Goal: Task Accomplishment & Management: Use online tool/utility

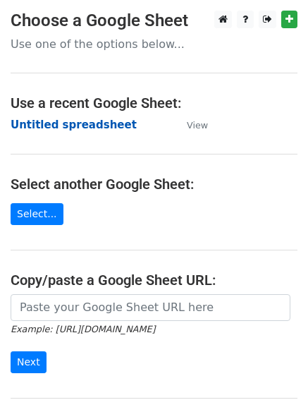
click at [104, 122] on strong "Untitled spreadsheet" at bounding box center [74, 124] width 126 height 13
click at [94, 118] on strong "Untitled spreadsheet" at bounding box center [74, 124] width 126 height 13
click at [43, 113] on main "Choose a Google Sheet Use one of the options below... Use a recent Google Sheet…" at bounding box center [154, 230] width 308 height 438
click at [51, 135] on main "Choose a Google Sheet Use one of the options below... Use a recent Google Sheet…" at bounding box center [154, 230] width 308 height 438
click at [59, 121] on strong "Untitled spreadsheet" at bounding box center [74, 124] width 126 height 13
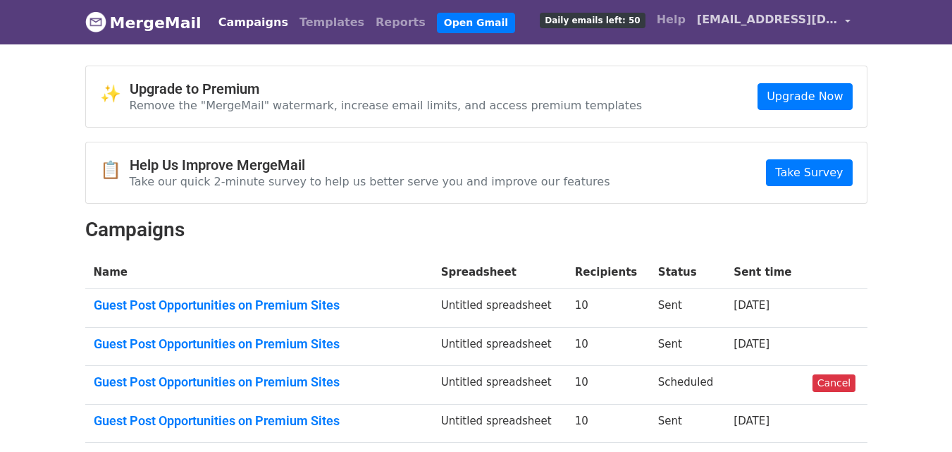
click at [768, 16] on span "[EMAIL_ADDRESS][DOMAIN_NAME]" at bounding box center [767, 19] width 141 height 17
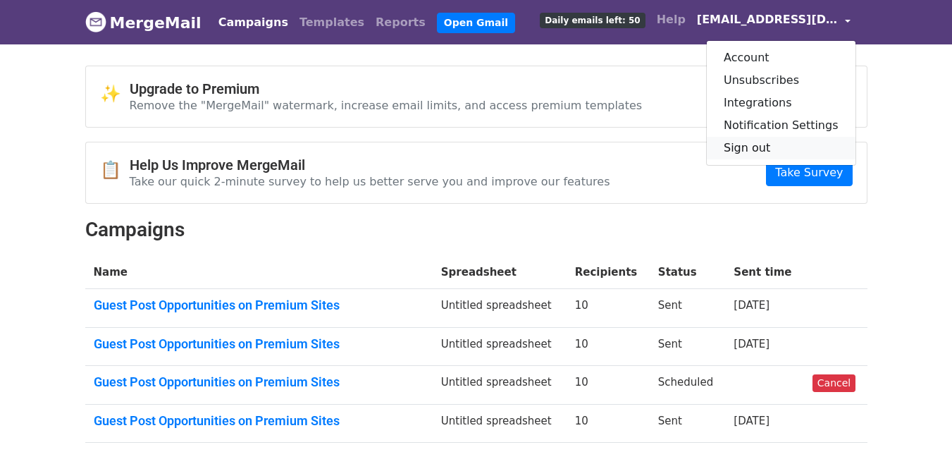
click at [764, 141] on link "Sign out" at bounding box center [781, 148] width 149 height 23
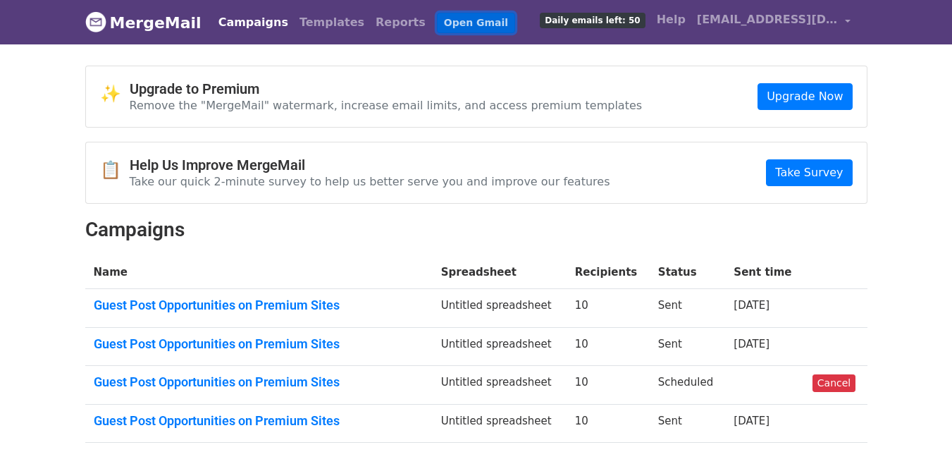
click at [437, 16] on link "Open Gmail" at bounding box center [476, 23] width 78 height 20
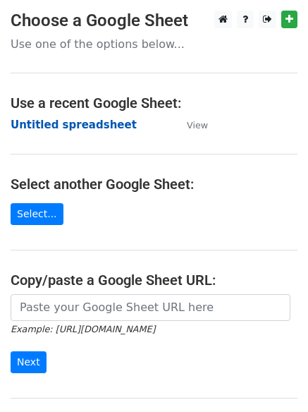
click at [92, 129] on strong "Untitled spreadsheet" at bounding box center [74, 124] width 126 height 13
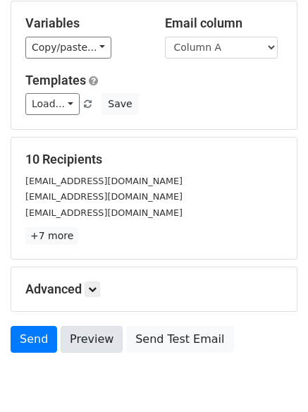
scroll to position [136, 0]
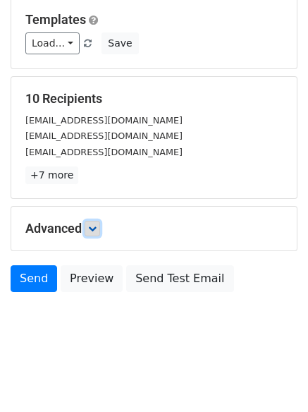
click at [92, 225] on icon at bounding box center [92, 228] width 8 height 8
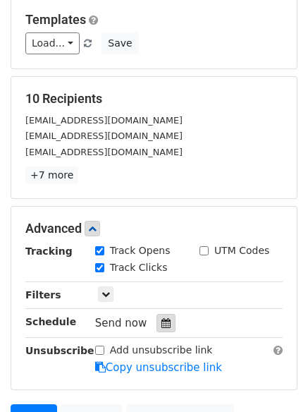
click at [165, 326] on div at bounding box center [165, 323] width 19 height 18
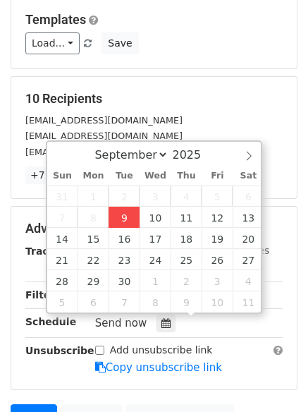
type input "2025-09-09 12:00"
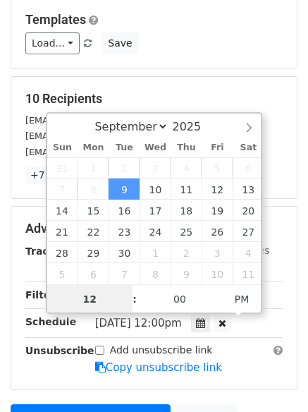
scroll to position [1, 0]
type input "4"
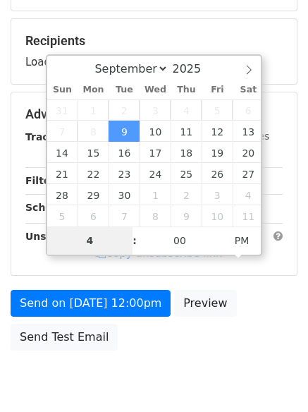
scroll to position [252, 0]
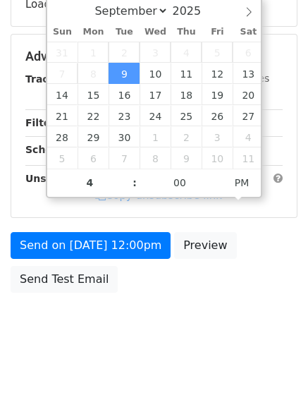
type input "2025-09-09 16:00"
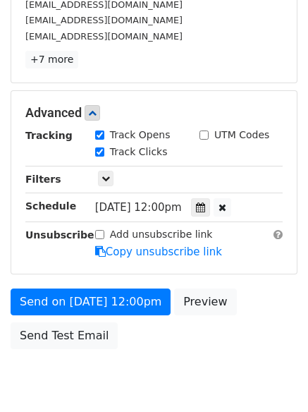
click at [135, 336] on body "New Campaign Daily emails left: 50 Google Sheet: Untitled spreadsheet Variables…" at bounding box center [154, 85] width 308 height 653
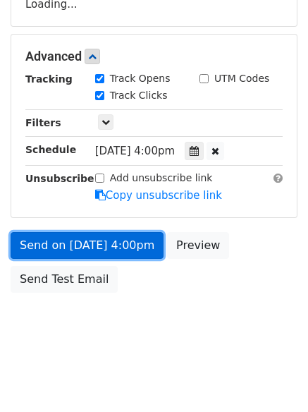
click at [119, 247] on link "Send on Sep 9 at 4:00pm" at bounding box center [87, 245] width 153 height 27
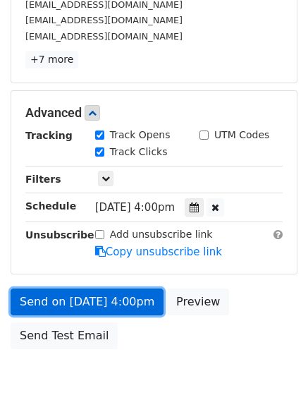
click at [125, 297] on link "Send on Sep 9 at 4:00pm" at bounding box center [87, 301] width 153 height 27
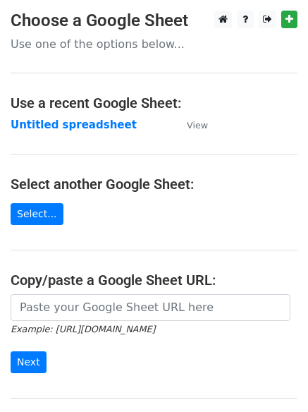
click at [69, 141] on main "Choose a Google Sheet Use one of the options below... Use a recent Google Sheet…" at bounding box center [154, 230] width 308 height 438
click at [107, 125] on strong "Untitled spreadsheet" at bounding box center [74, 124] width 126 height 13
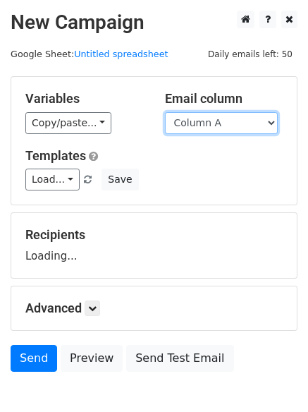
click at [213, 130] on select "Column A Column B Column C Column D" at bounding box center [221, 123] width 113 height 22
click at [216, 176] on div "Load... No templates saved Save" at bounding box center [154, 179] width 278 height 22
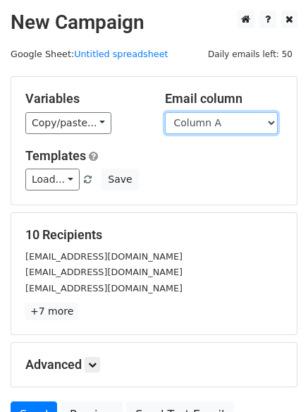
click at [211, 126] on select "Column A Column B Column C Column D" at bounding box center [221, 123] width 113 height 22
select select "Column B"
click at [165, 112] on select "Column A Column B Column C Column D" at bounding box center [221, 123] width 113 height 22
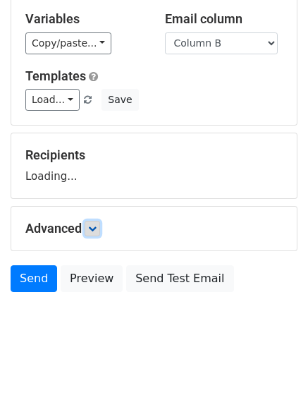
click at [100, 226] on link at bounding box center [93, 229] width 16 height 16
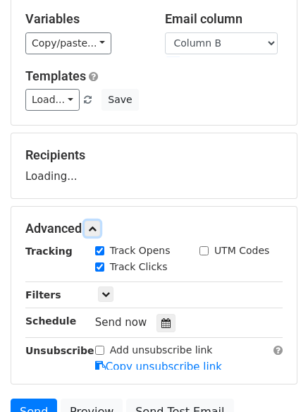
scroll to position [201, 0]
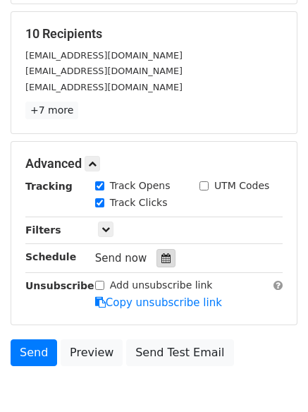
click at [161, 261] on icon at bounding box center [165, 258] width 9 height 10
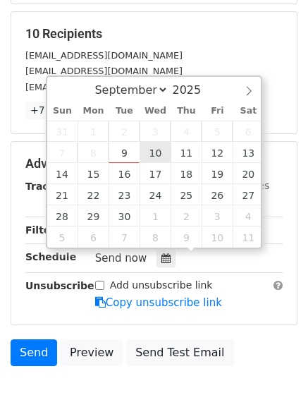
type input "2025-09-10 12:00"
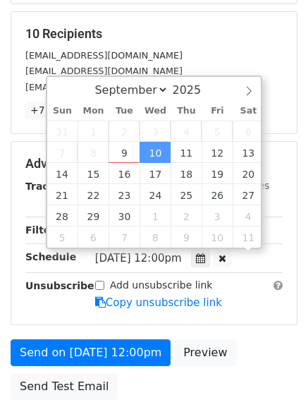
scroll to position [1, 0]
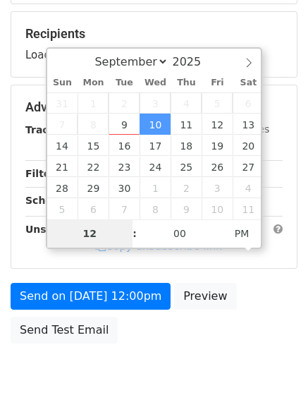
type input "5"
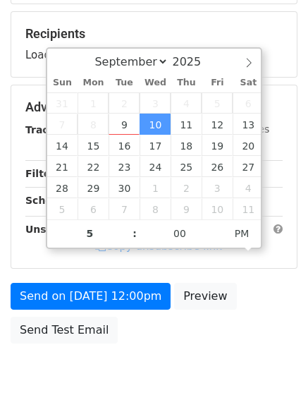
type input "2025-09-10 17:00"
click at [135, 367] on body "New Campaign Daily emails left: 50 Google Sheet: Untitled spreadsheet Variables…" at bounding box center [154, 108] width 308 height 597
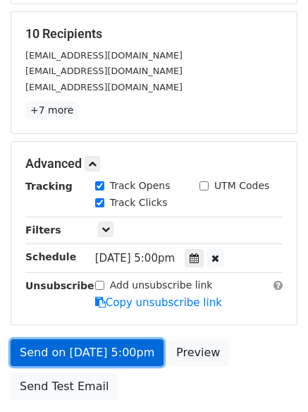
click at [122, 354] on link "Send on Sep 10 at 5:00pm" at bounding box center [87, 352] width 153 height 27
click at [116, 352] on link "Send on Sep 10 at 5:00pm" at bounding box center [87, 352] width 153 height 27
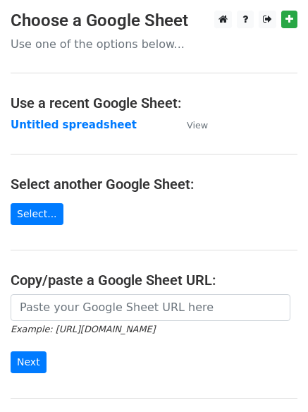
click at [97, 120] on strong "Untitled spreadsheet" at bounding box center [74, 124] width 126 height 13
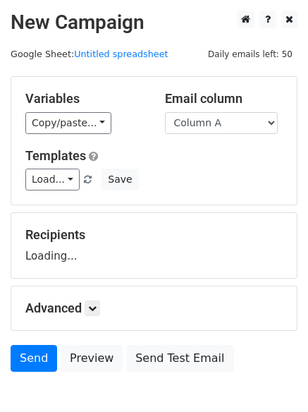
select select "Column C"
click at [165, 112] on select "Column A Column B Column C Column D" at bounding box center [221, 123] width 113 height 22
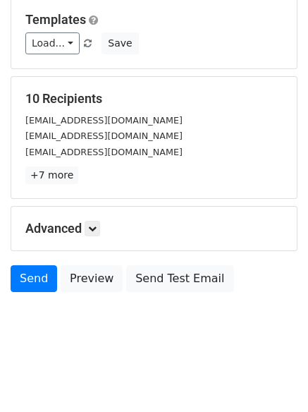
scroll to position [80, 0]
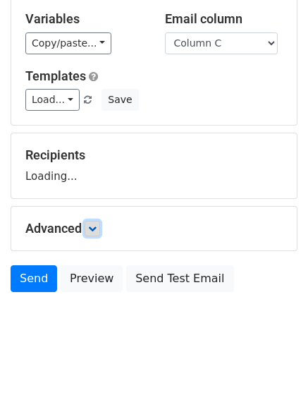
click at [98, 234] on form "Variables Copy/paste... {{Column A}} {{Column B}} {{Column C}} {{Column D}} Ema…" at bounding box center [154, 147] width 287 height 302
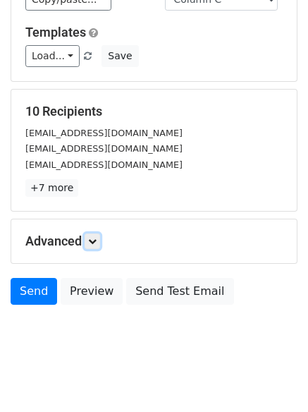
scroll to position [136, 0]
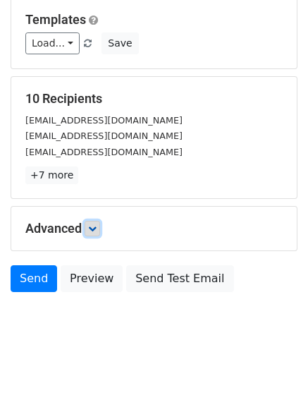
click at [100, 227] on link at bounding box center [93, 229] width 16 height 16
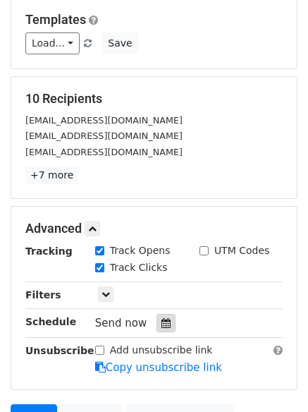
click at [161, 324] on icon at bounding box center [165, 323] width 9 height 10
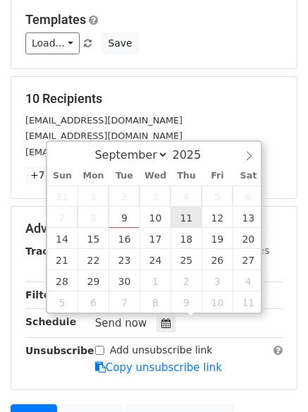
type input "[DATE] 12:00"
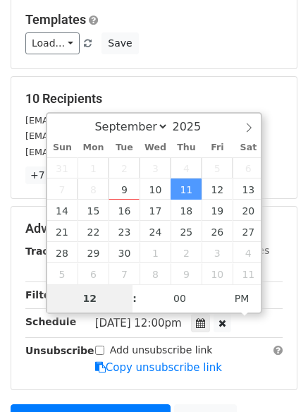
type input "6"
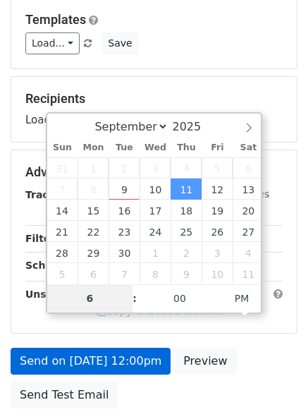
scroll to position [252, 0]
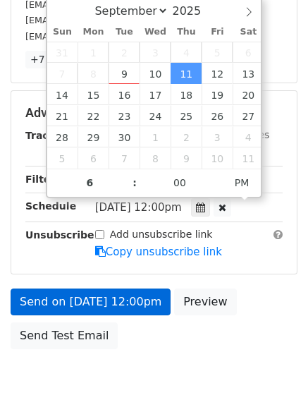
type input "[DATE] 18:00"
click at [162, 365] on body "New Campaign Daily emails left: 50 Google Sheet: Untitled spreadsheet Variables…" at bounding box center [154, 85] width 308 height 653
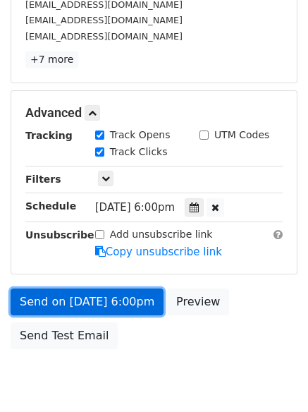
click at [143, 305] on body "New Campaign Daily emails left: 50 Google Sheet: Untitled spreadsheet Variables…" at bounding box center [154, 85] width 308 height 653
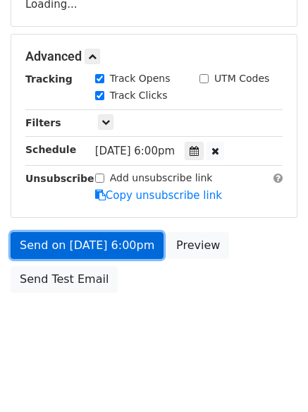
click at [123, 242] on link "Send on [DATE] 6:00pm" at bounding box center [87, 245] width 153 height 27
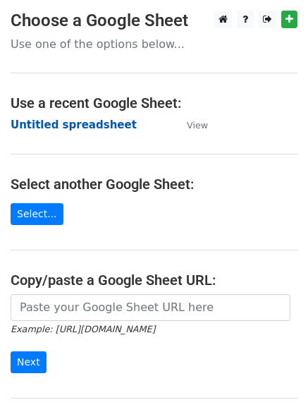
click at [106, 118] on strong "Untitled spreadsheet" at bounding box center [74, 124] width 126 height 13
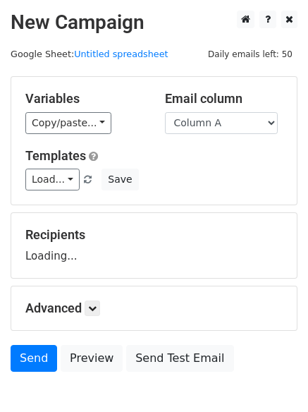
click at [235, 122] on select "Column A Column B Column C Column D" at bounding box center [221, 123] width 113 height 22
select select "Column D"
click at [165, 112] on select "Column A Column B Column C Column D" at bounding box center [221, 123] width 113 height 22
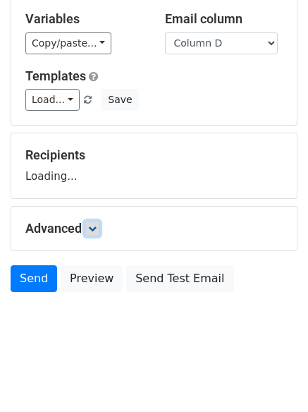
click at [100, 223] on link at bounding box center [93, 229] width 16 height 16
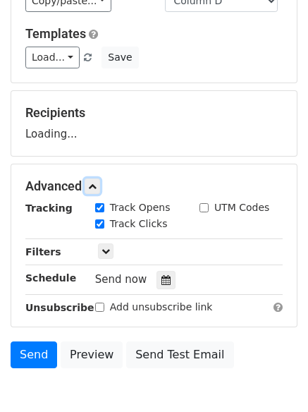
scroll to position [171, 0]
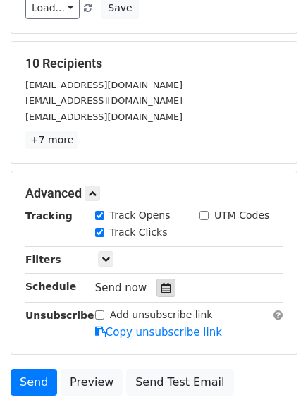
click at [162, 281] on div at bounding box center [165, 287] width 19 height 18
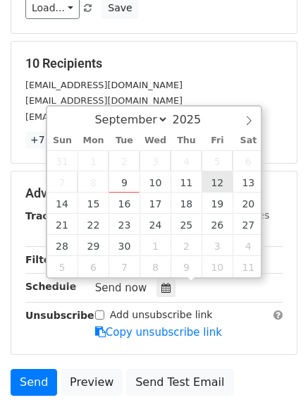
type input "[DATE] 12:00"
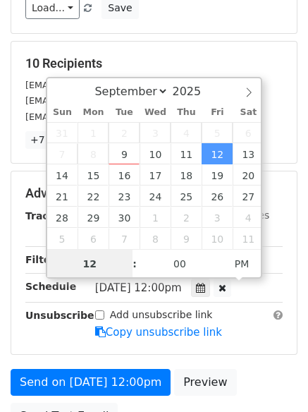
scroll to position [1, 0]
type input "7"
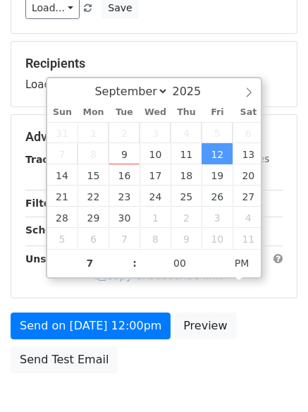
type input "[DATE] 19:00"
click at [175, 369] on div "Send on [DATE] 12:00pm Preview Send Test Email" at bounding box center [154, 346] width 308 height 68
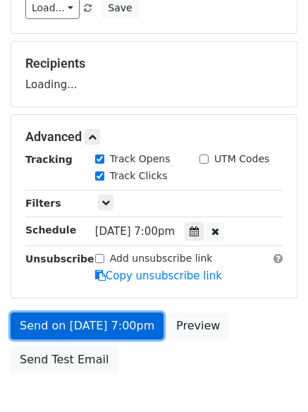
click at [131, 314] on link "Send on [DATE] 7:00pm" at bounding box center [87, 325] width 153 height 27
